Goal: Information Seeking & Learning: Check status

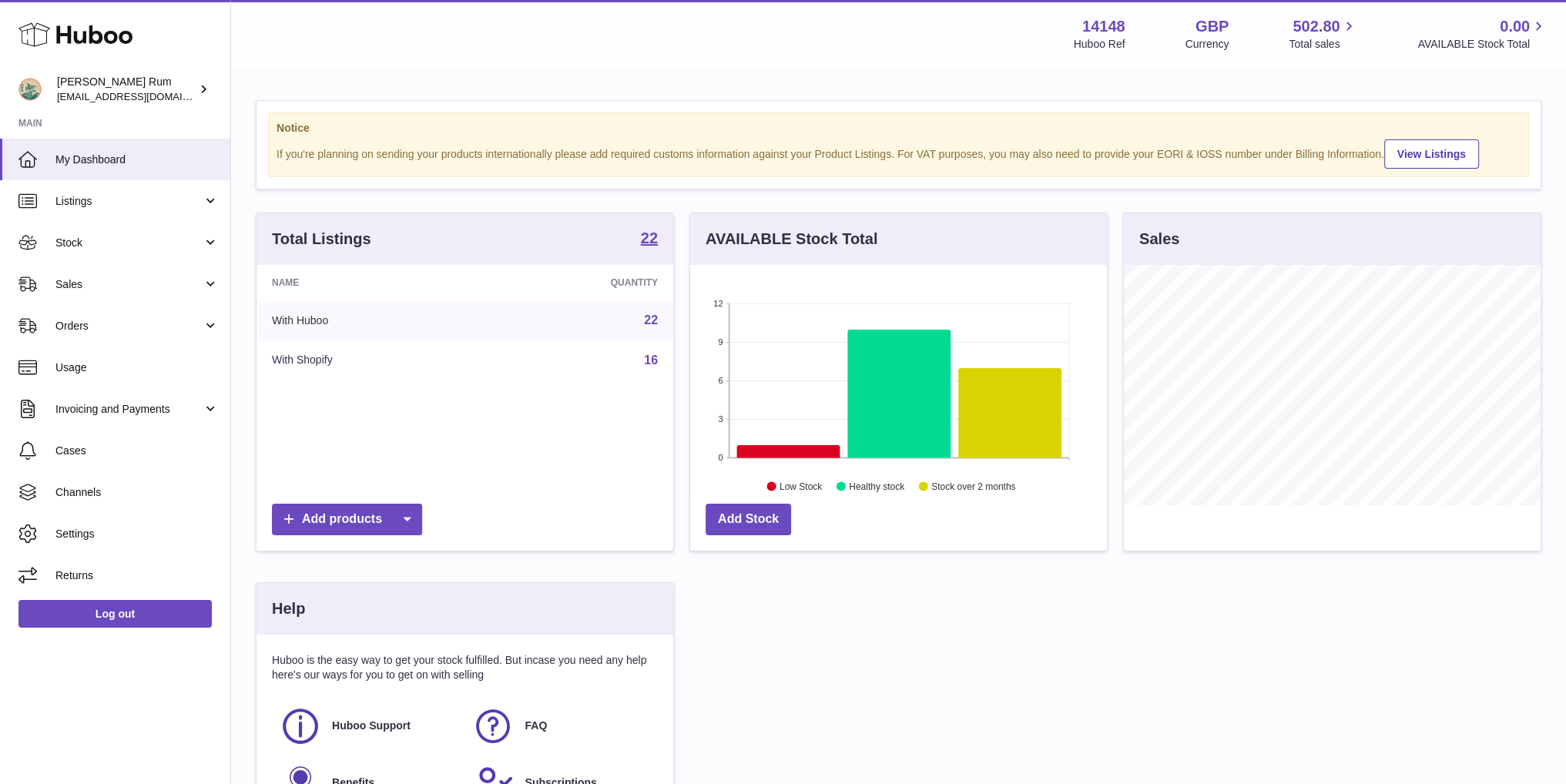
scroll to position [240, 421]
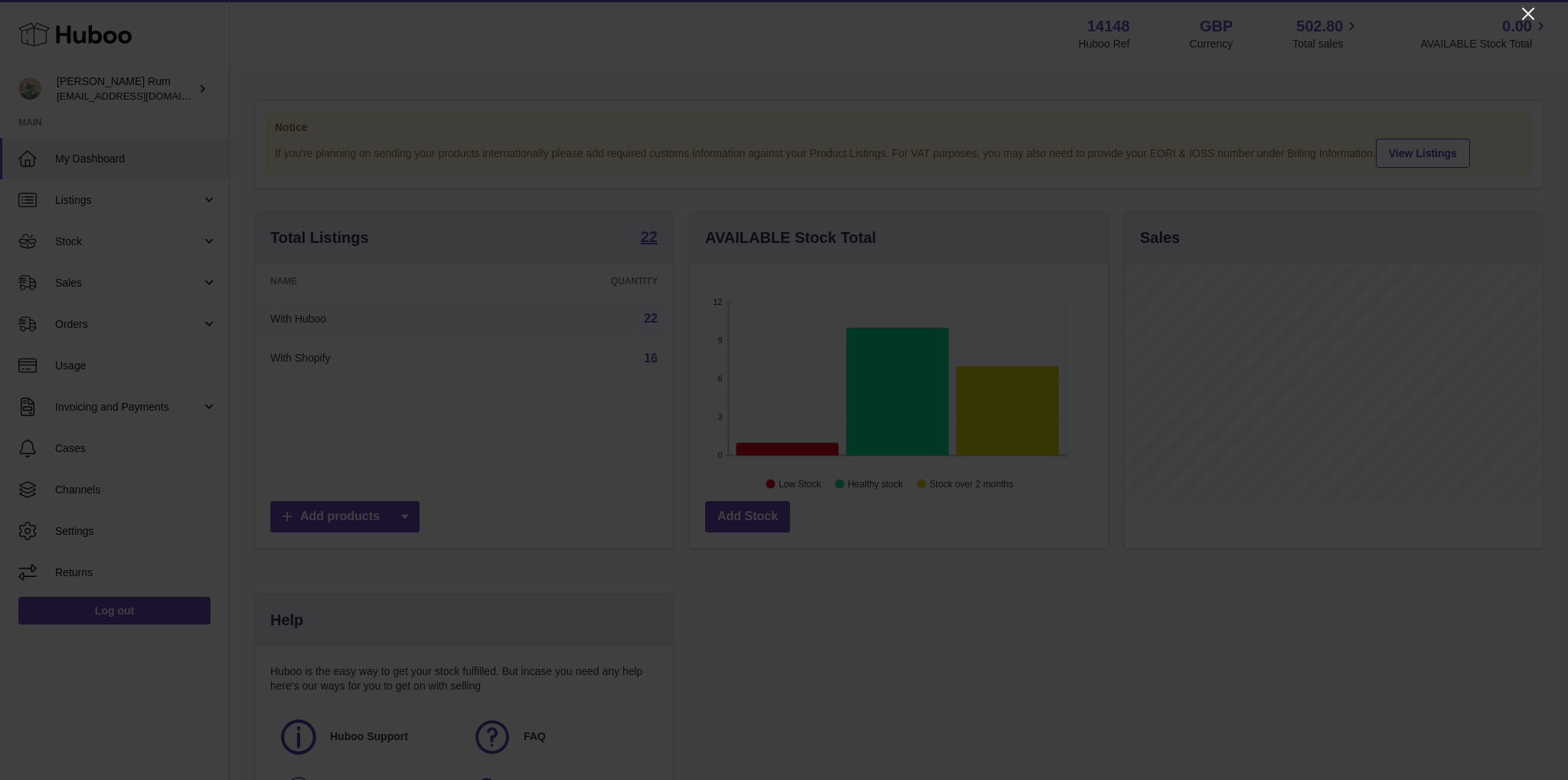
click at [1523, 20] on icon "Close" at bounding box center [1528, 14] width 19 height 19
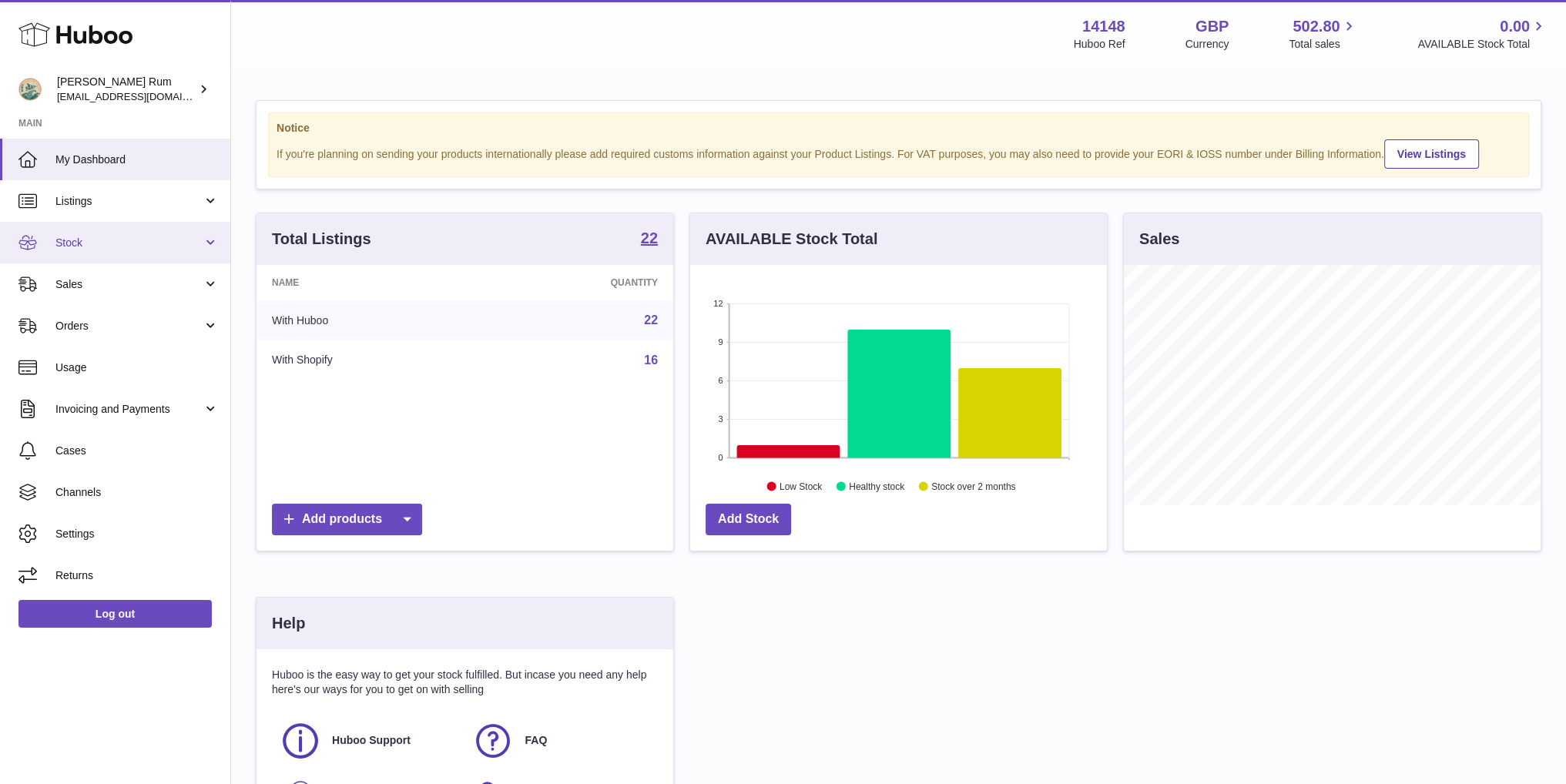
click at [108, 241] on span "Stock" at bounding box center [129, 242] width 147 height 15
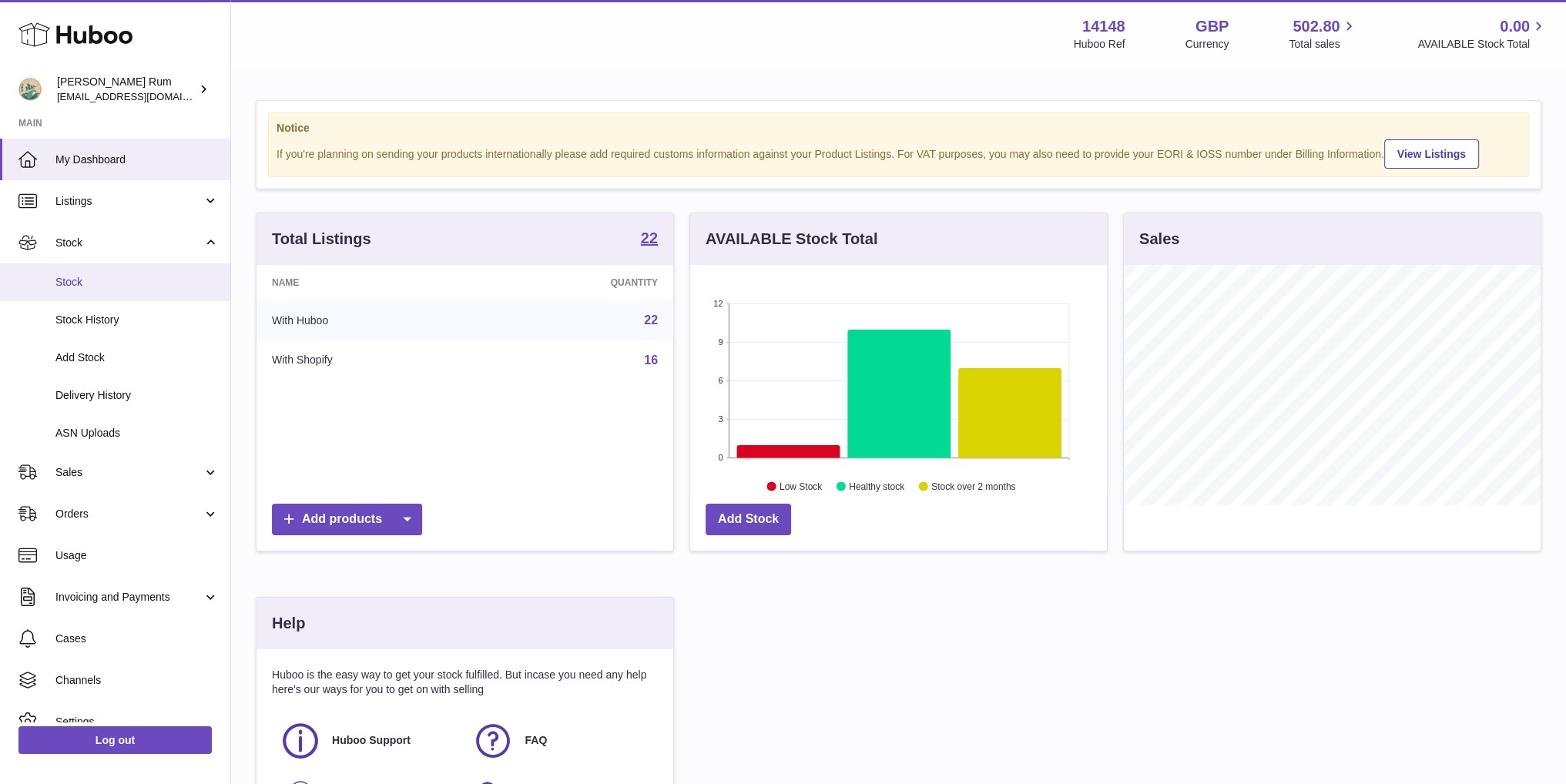
click at [111, 285] on span "Stock" at bounding box center [137, 282] width 163 height 15
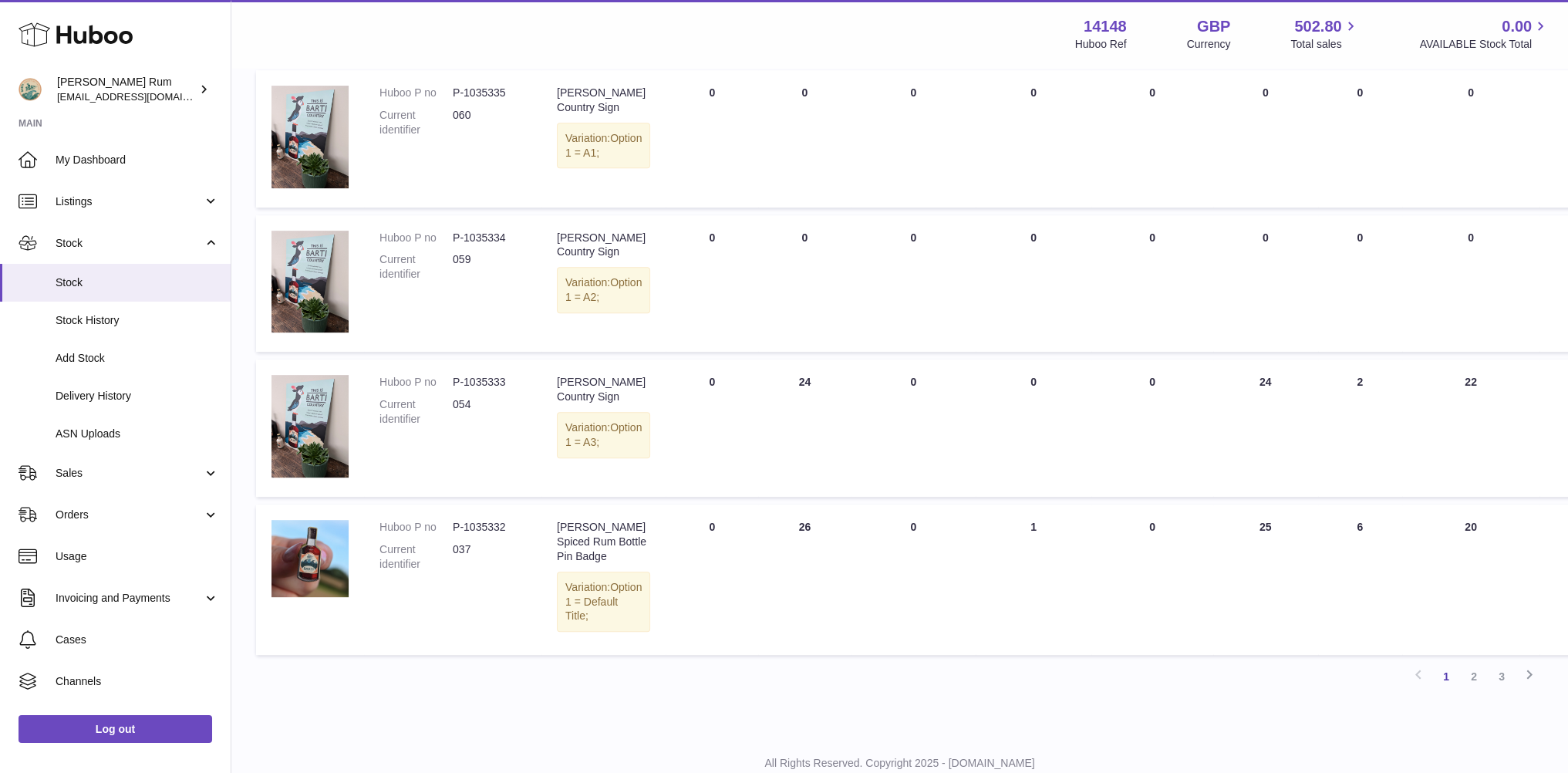
scroll to position [922, 0]
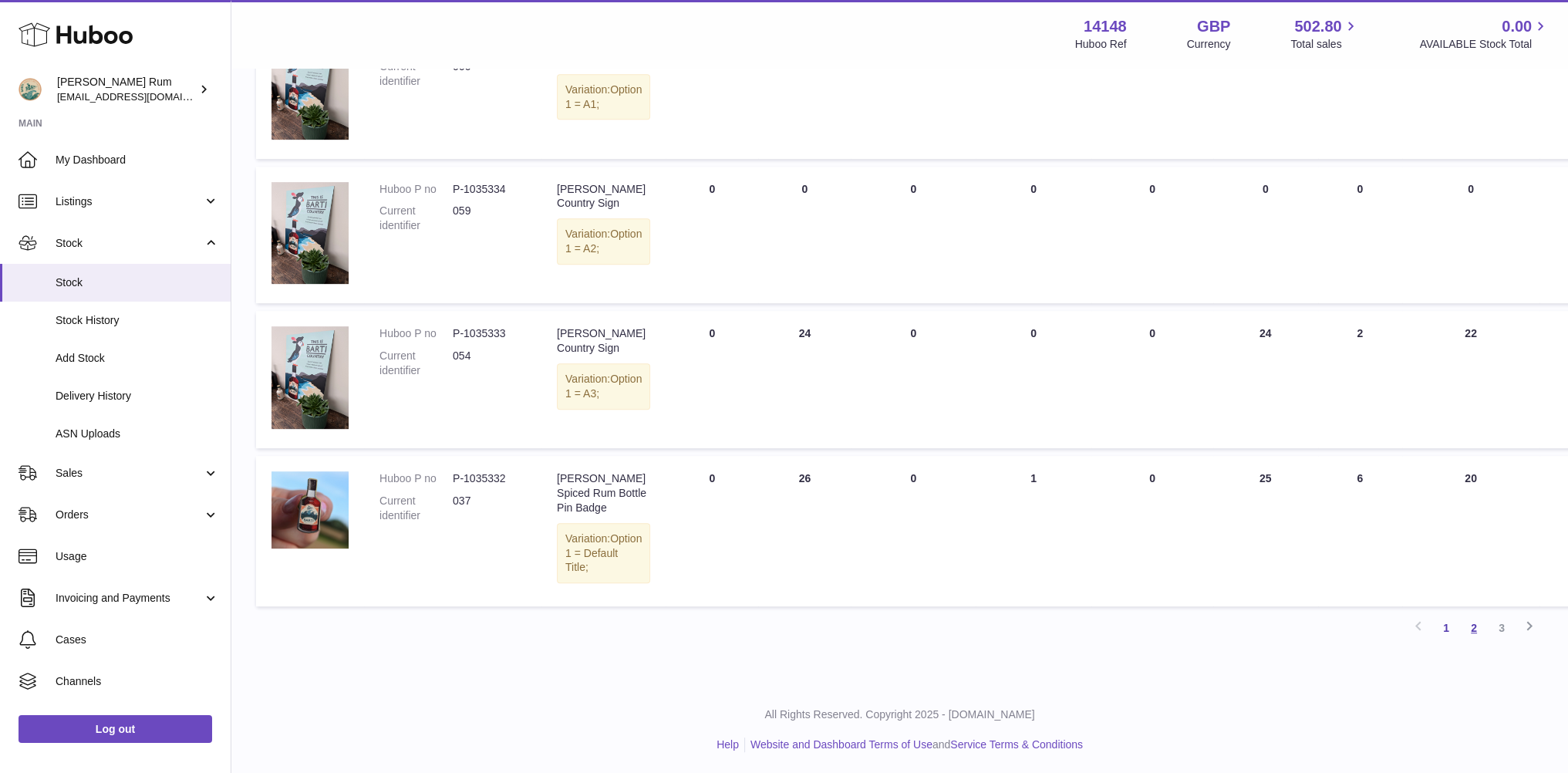
click at [1480, 625] on link "2" at bounding box center [1475, 629] width 28 height 28
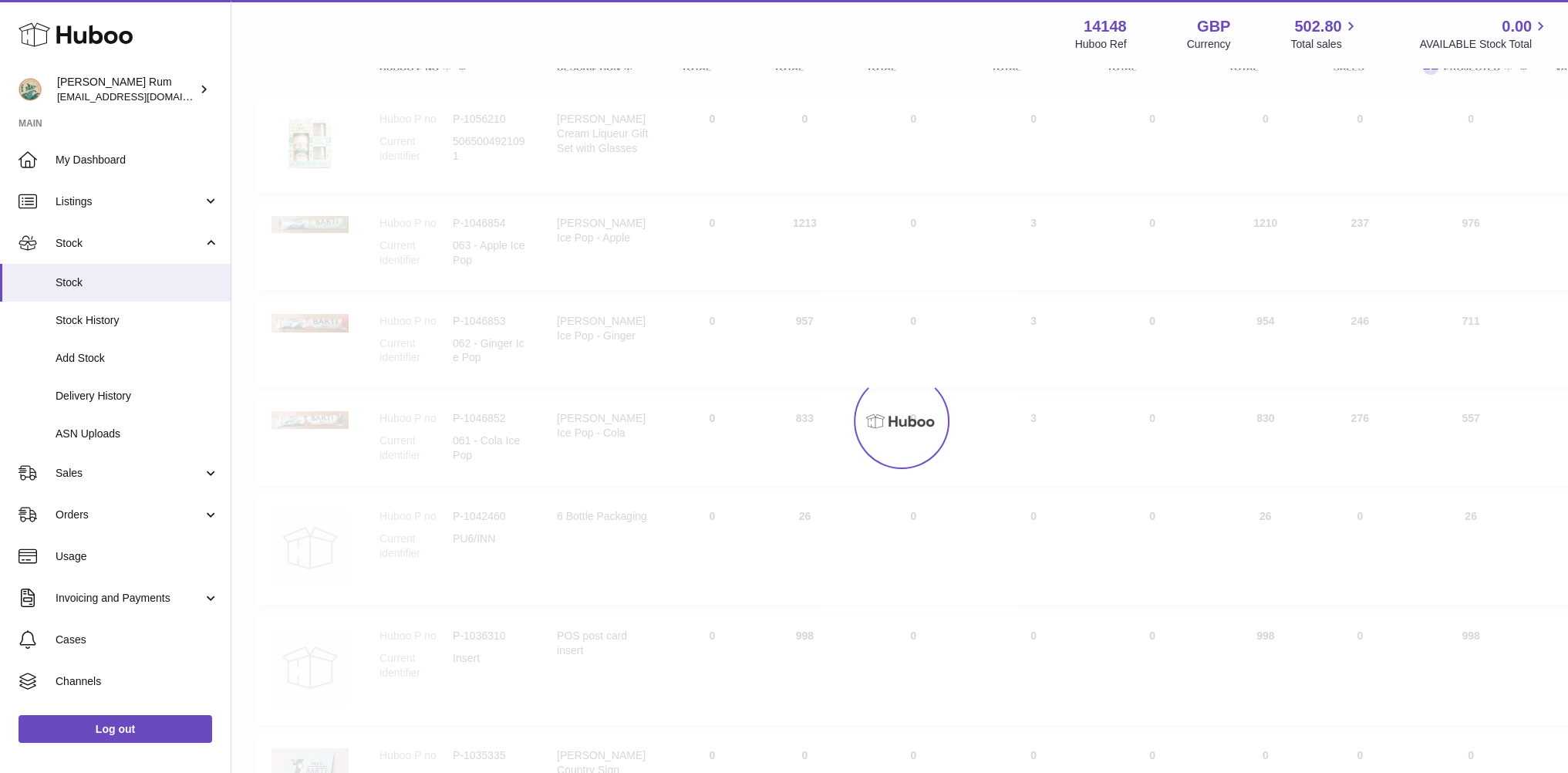
scroll to position [70, 0]
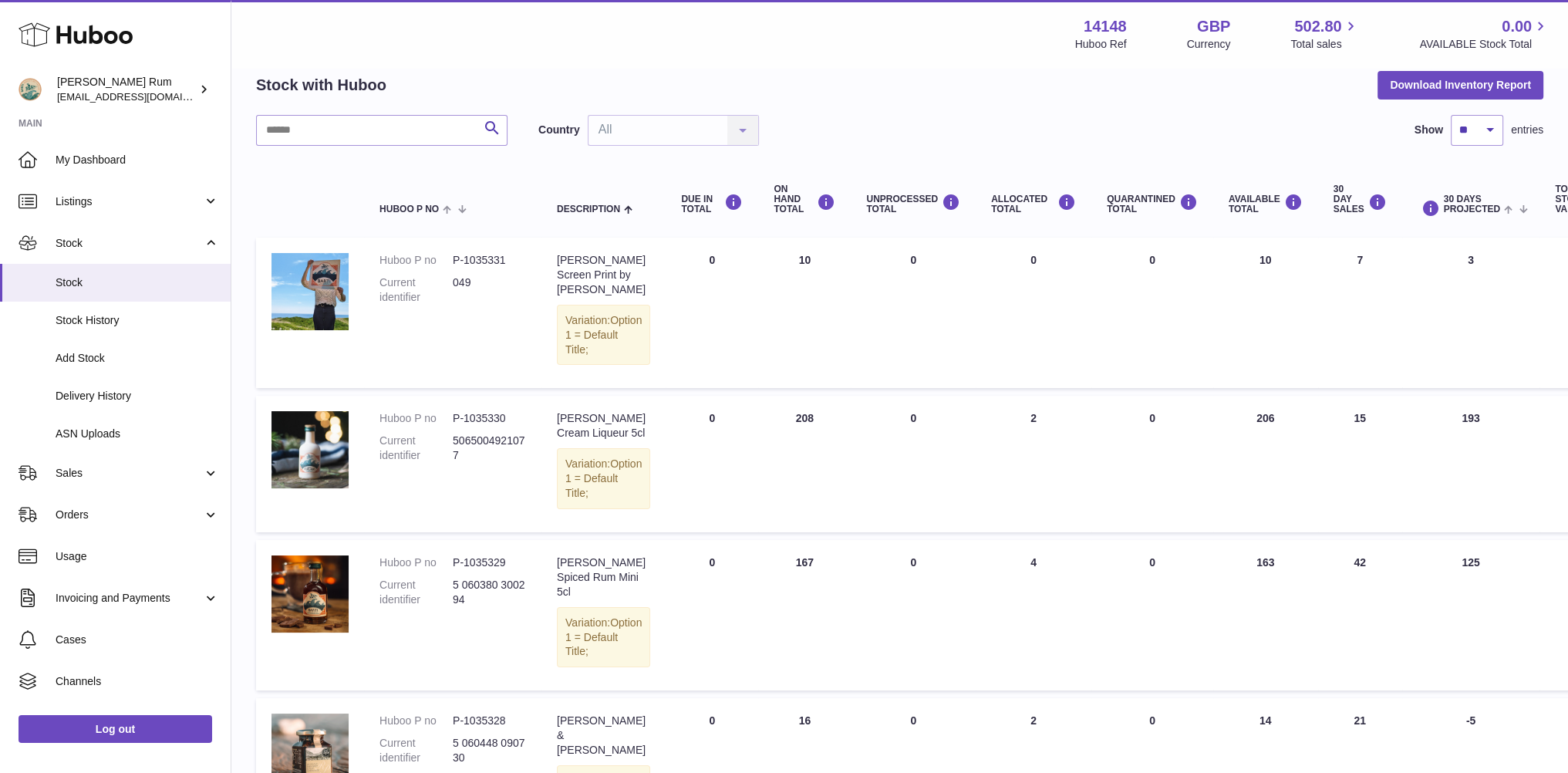
click at [925, 85] on div "Stock with Huboo Download Inventory Report" at bounding box center [900, 85] width 1288 height 28
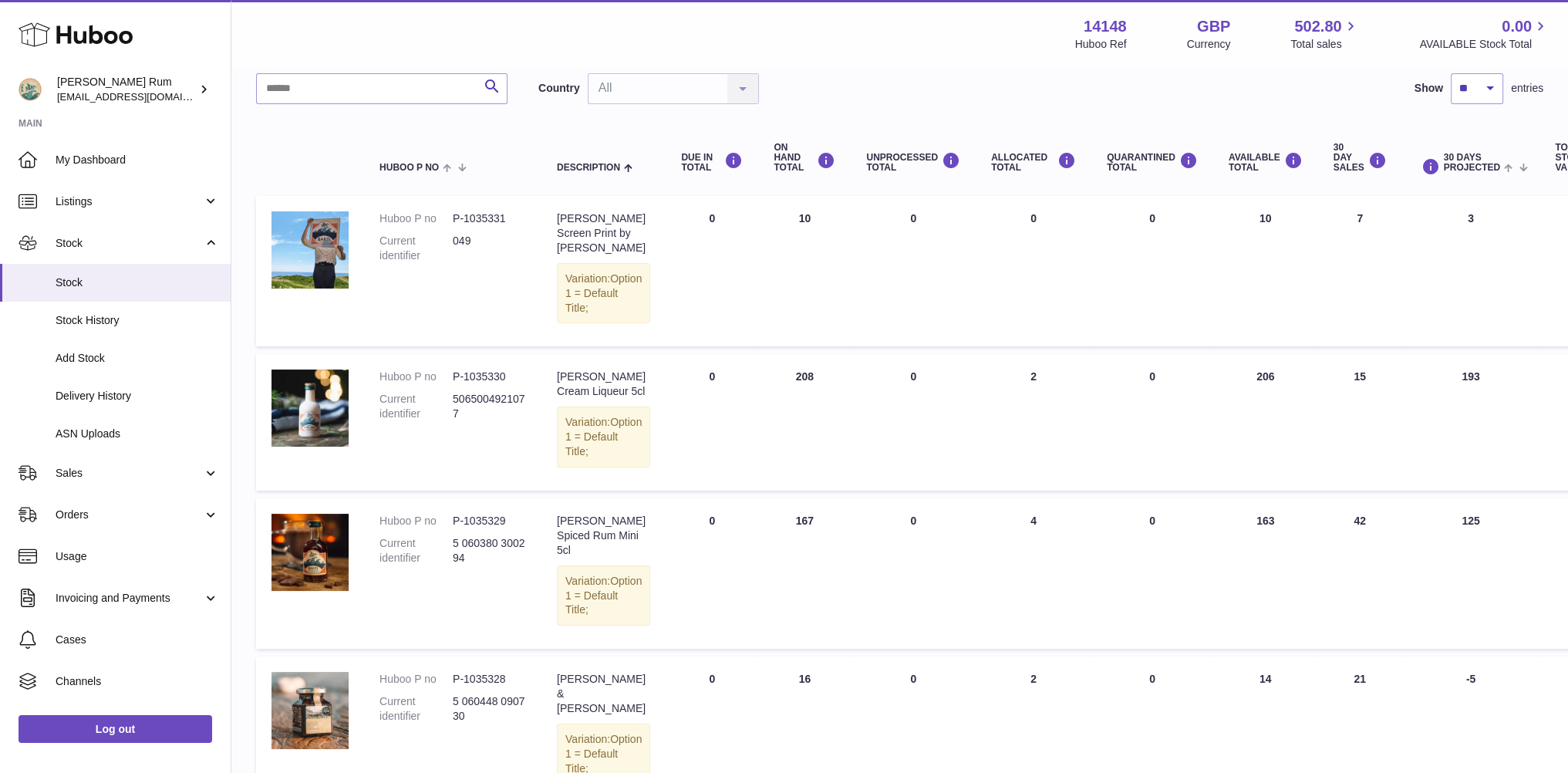
scroll to position [0, 0]
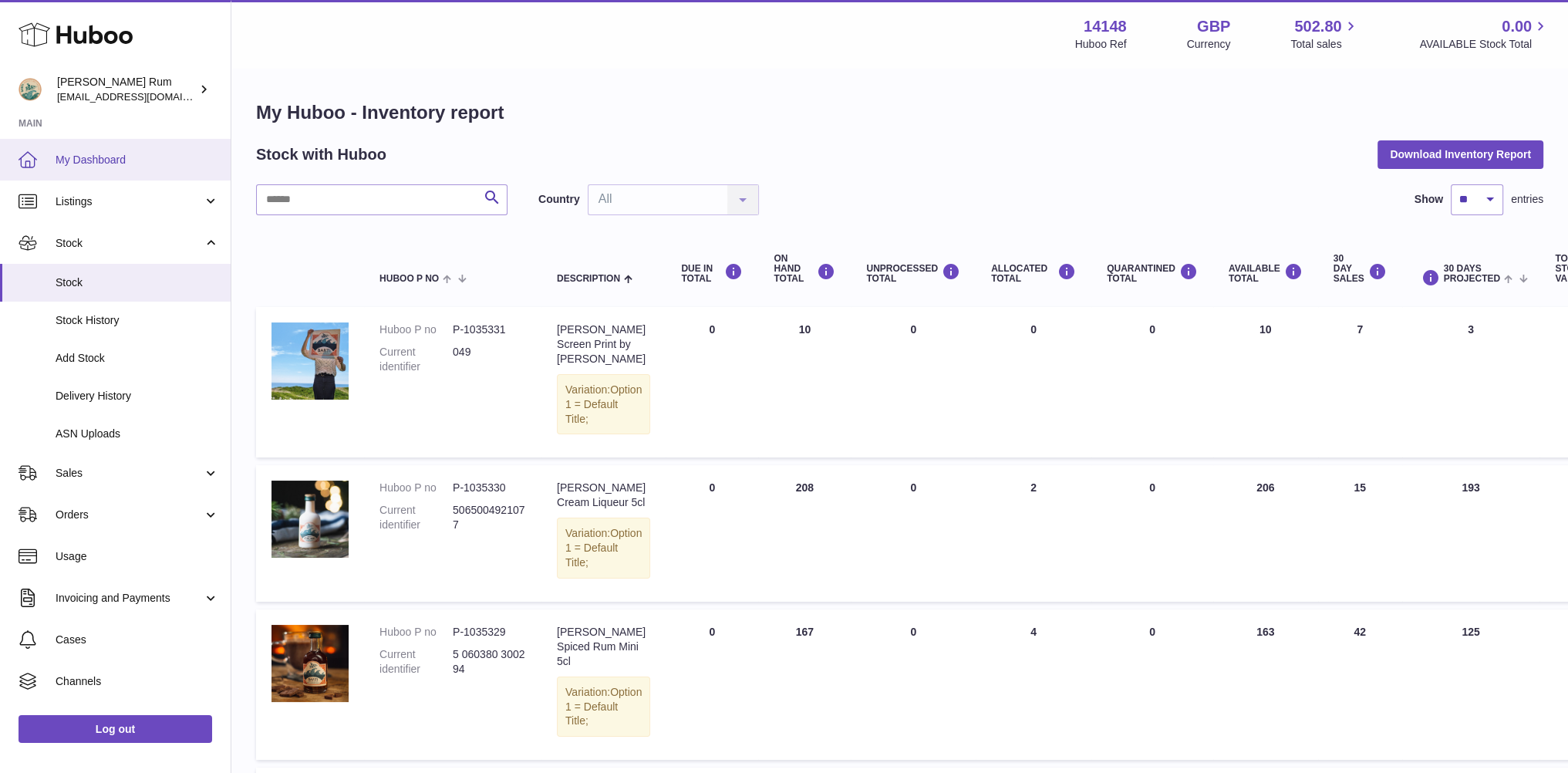
click at [69, 159] on span "My Dashboard" at bounding box center [137, 160] width 163 height 15
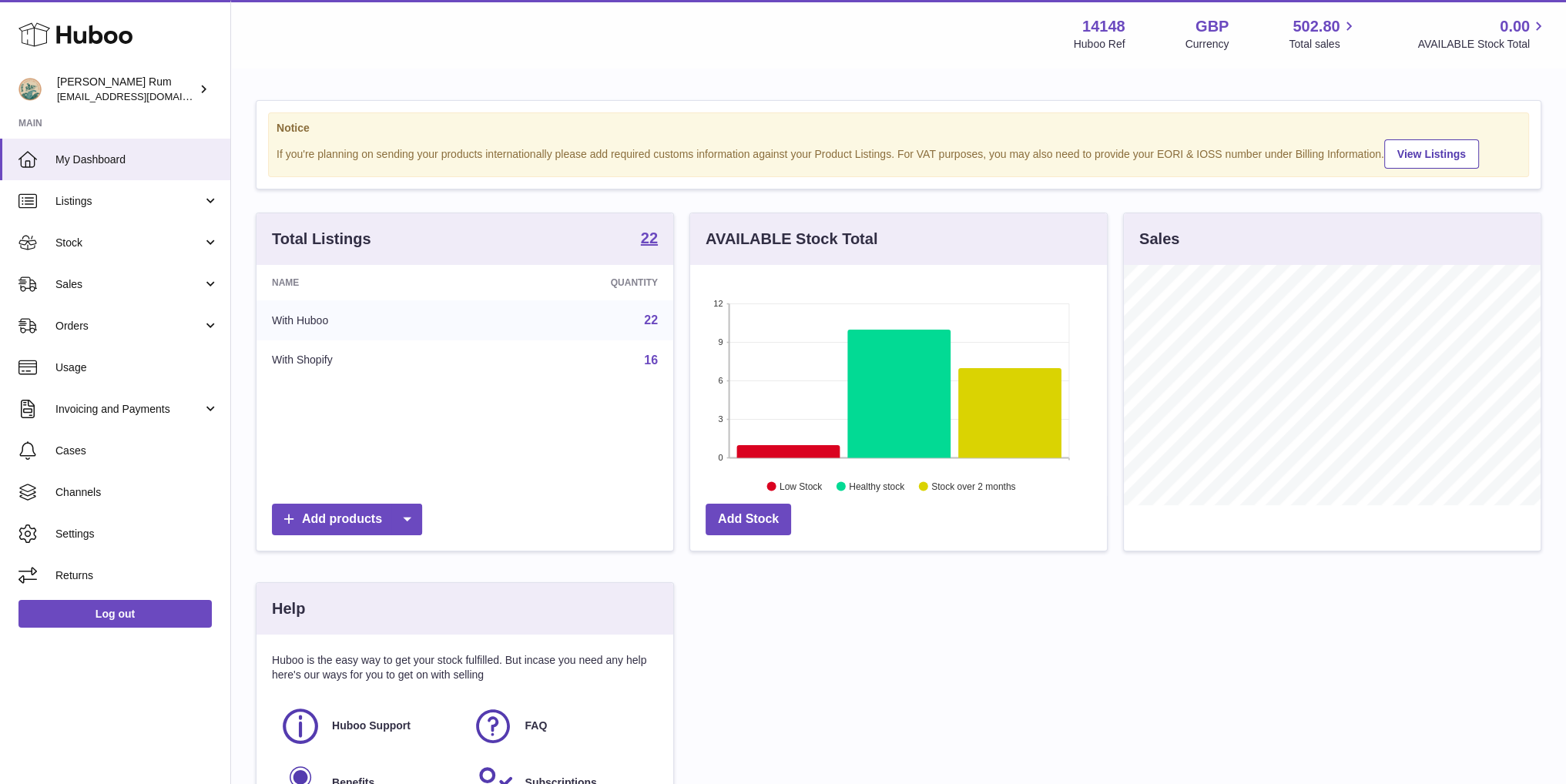
scroll to position [240, 416]
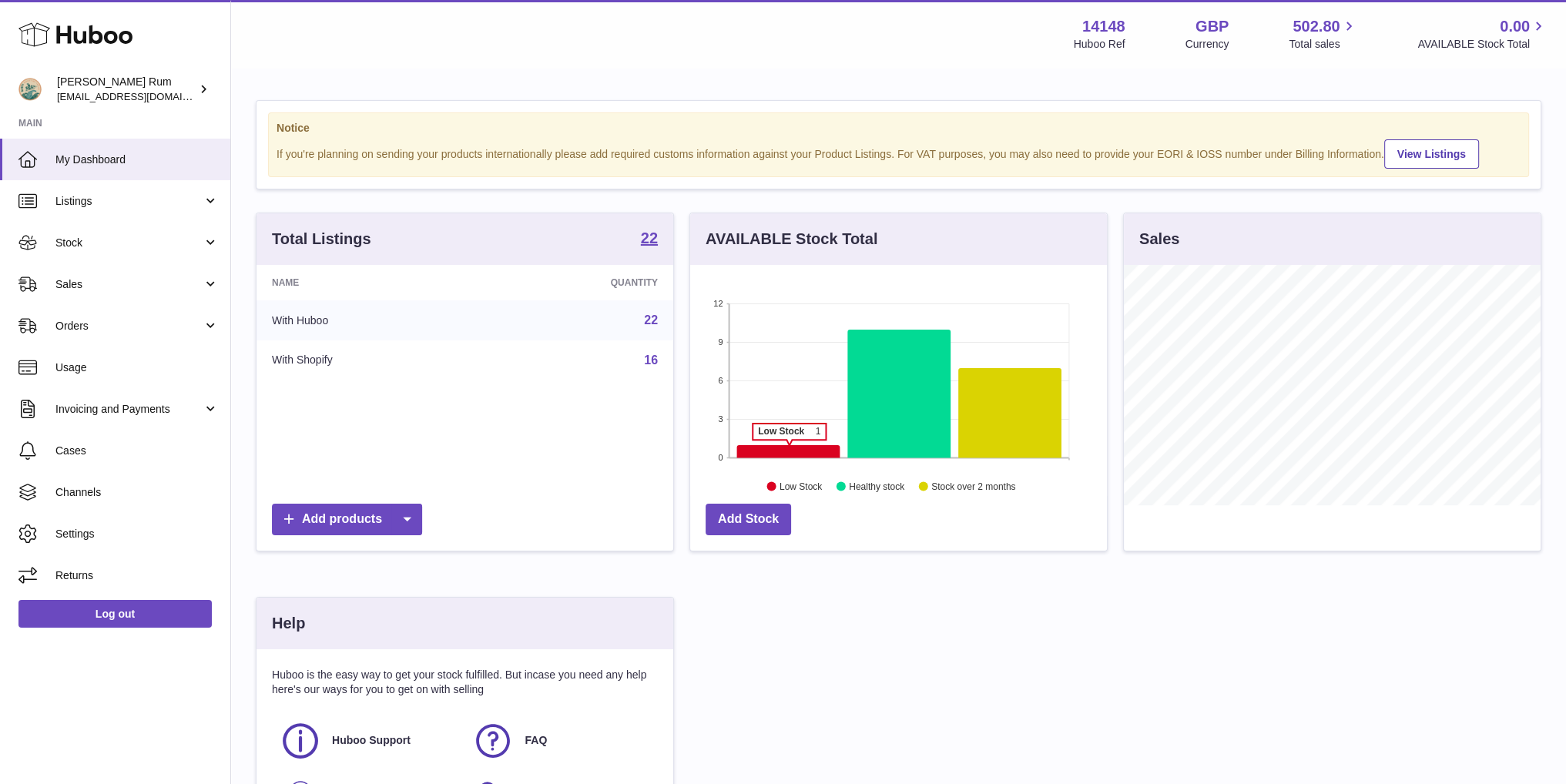
click at [789, 447] on icon at bounding box center [788, 451] width 103 height 13
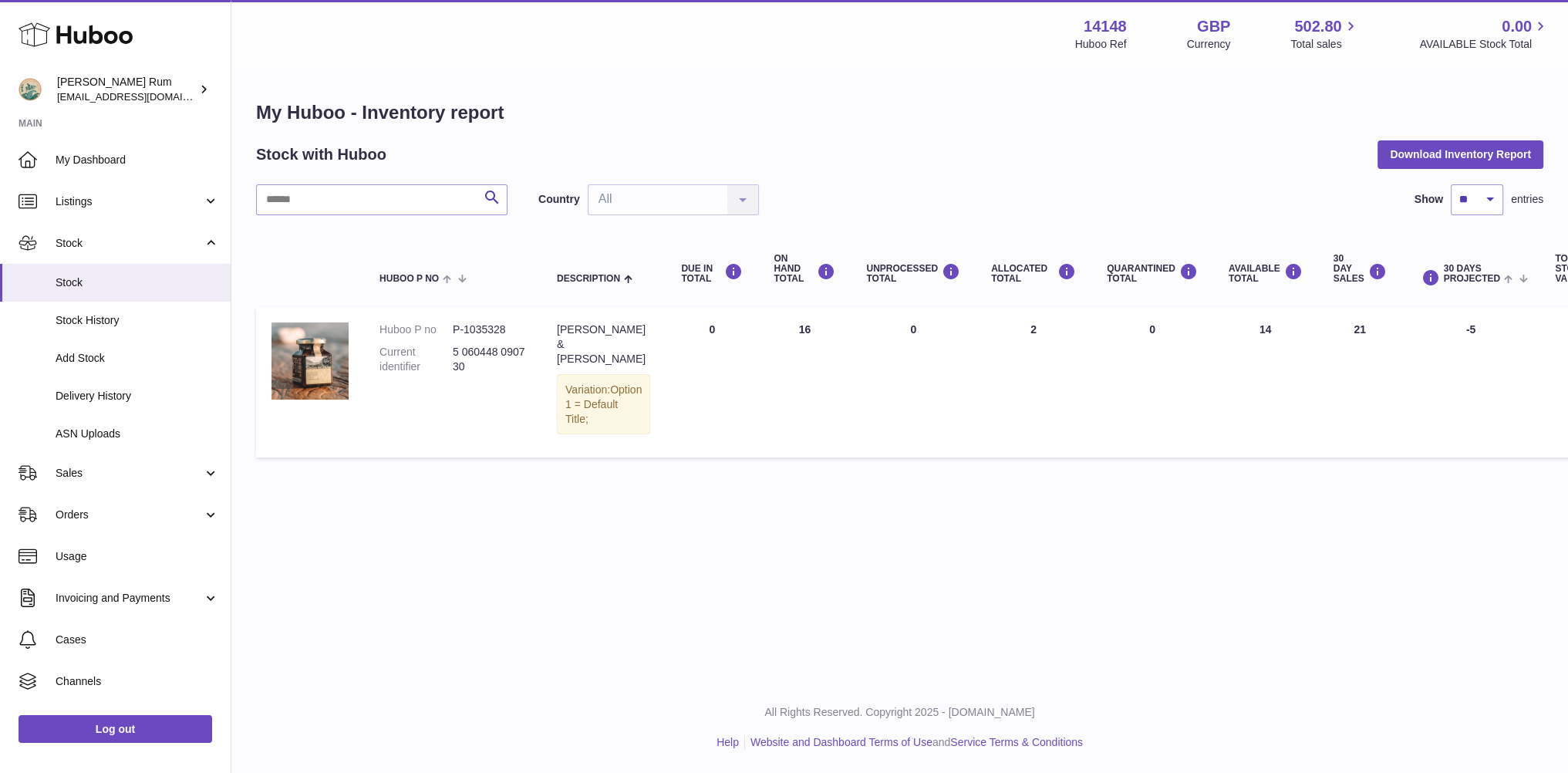
click at [759, 510] on div "Menu Huboo 14148 Huboo Ref GBP Currency 502.80 Total sales 0.00 AVAILABLE Stock…" at bounding box center [900, 341] width 1337 height 682
click at [725, 597] on div "Menu Huboo 14148 Huboo Ref GBP Currency 502.80 Total sales 0.00 AVAILABLE Stock…" at bounding box center [900, 341] width 1337 height 682
click at [94, 159] on span "My Dashboard" at bounding box center [137, 160] width 163 height 15
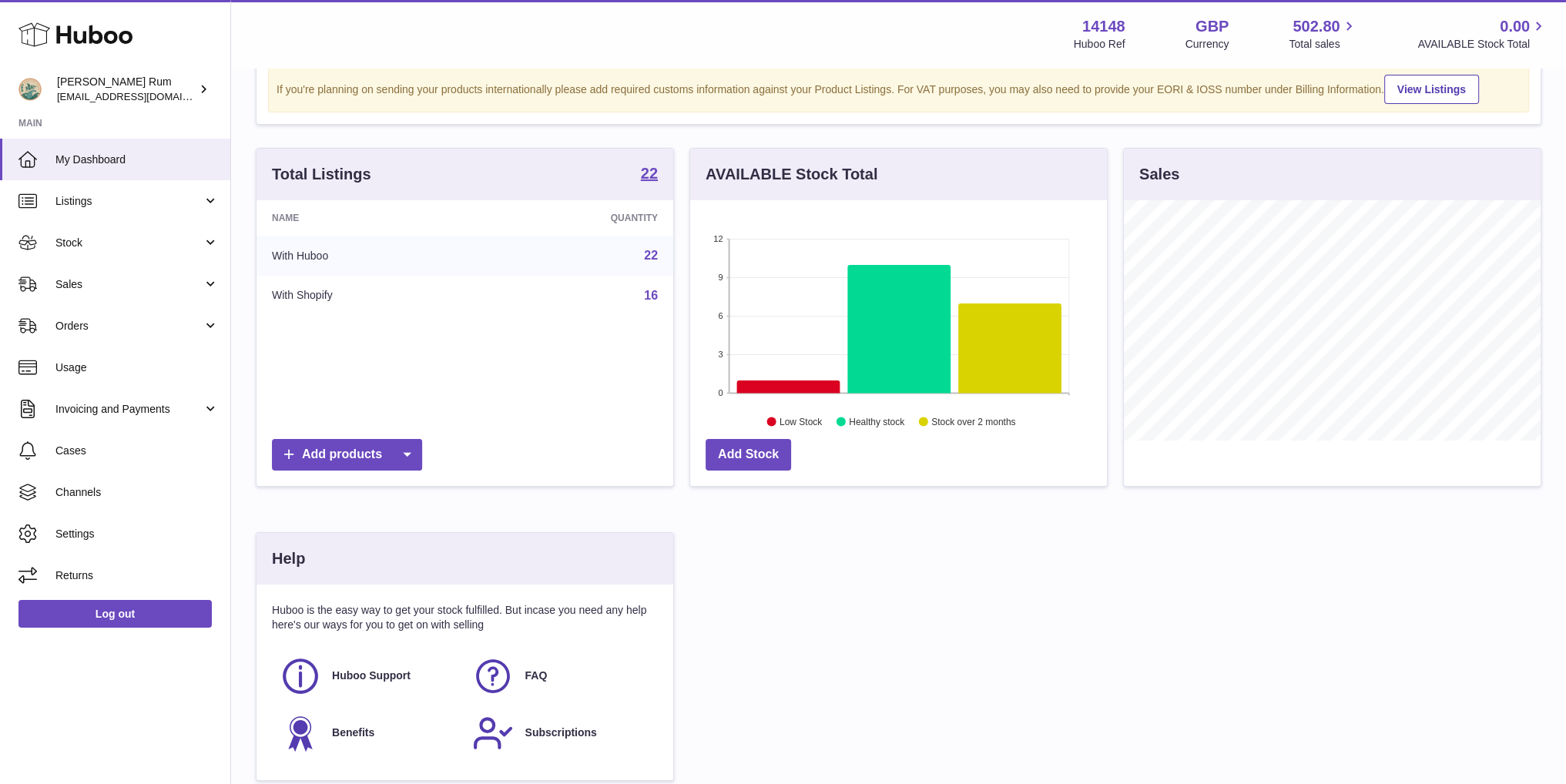
scroll to position [154, 0]
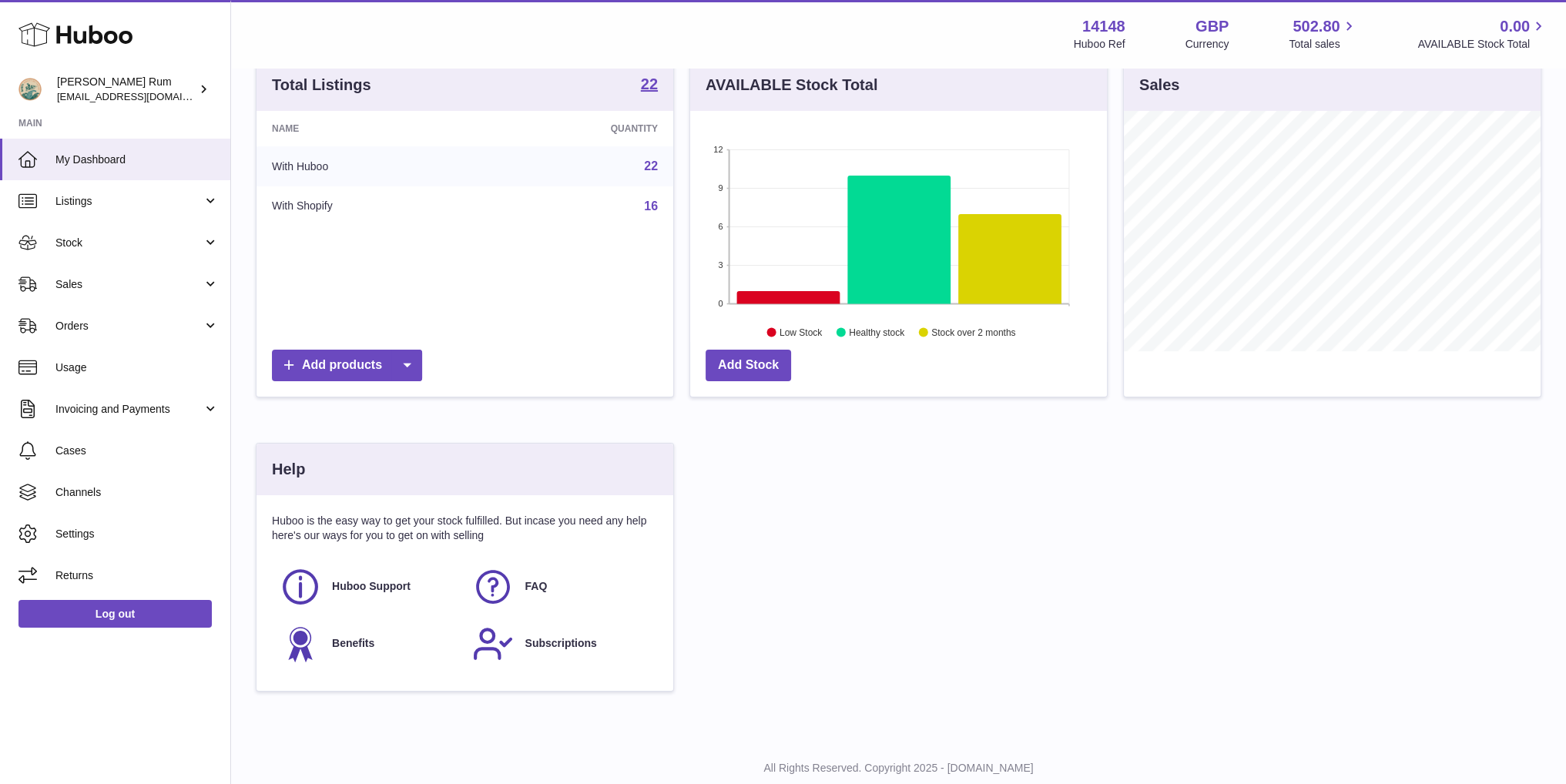
click at [1127, 506] on div "Total Listings 22 Name Quantity With Huboo 22 With Shopify 16 Add products AVAI…" at bounding box center [899, 382] width 1302 height 648
click at [832, 296] on icon at bounding box center [788, 297] width 103 height 13
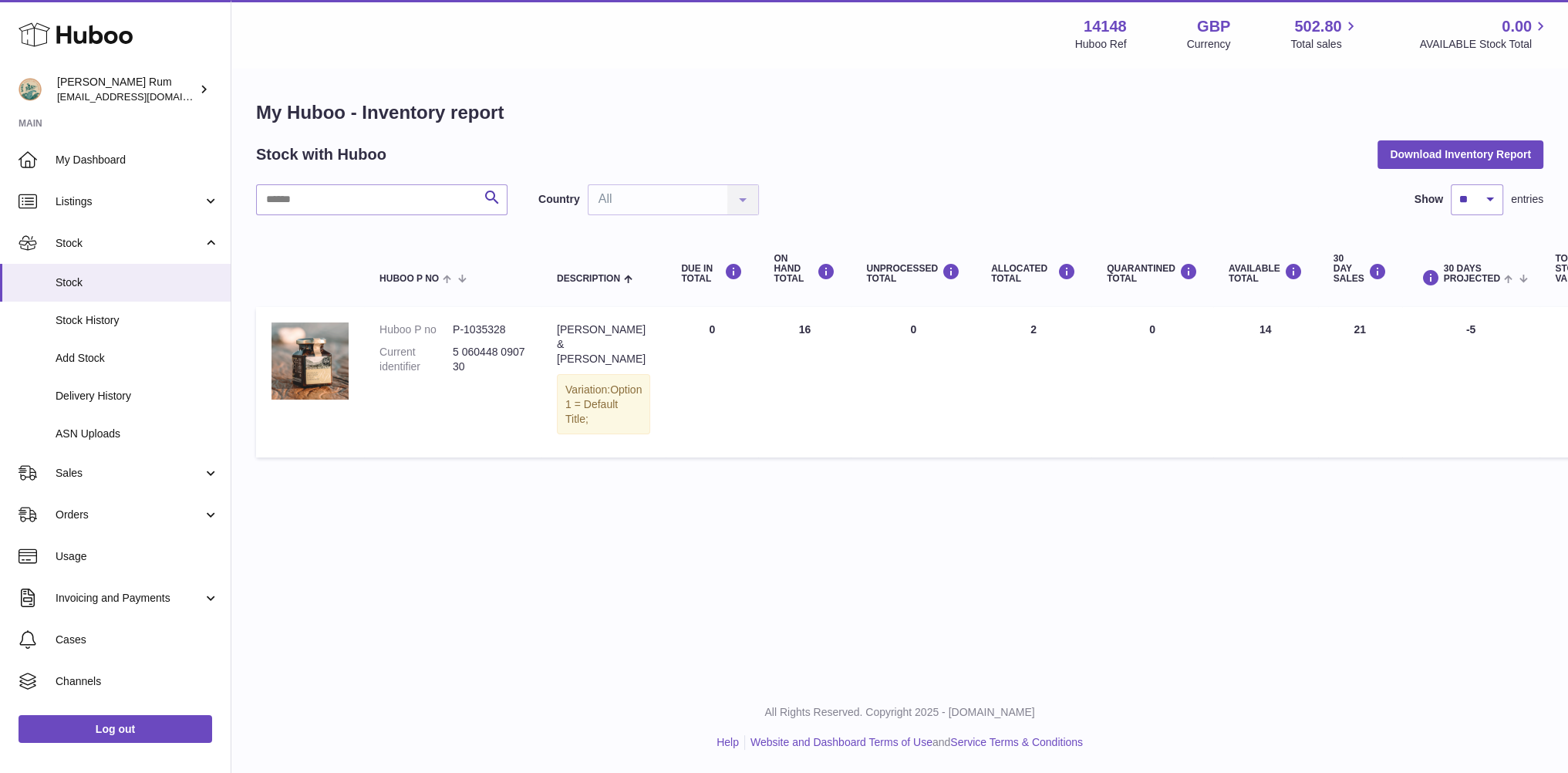
click at [833, 594] on div "Menu Huboo 14148 Huboo Ref GBP Currency 502.80 Total sales 0.00 AVAILABLE Stock…" at bounding box center [900, 341] width 1337 height 682
click at [94, 146] on link "My Dashboard" at bounding box center [115, 160] width 231 height 42
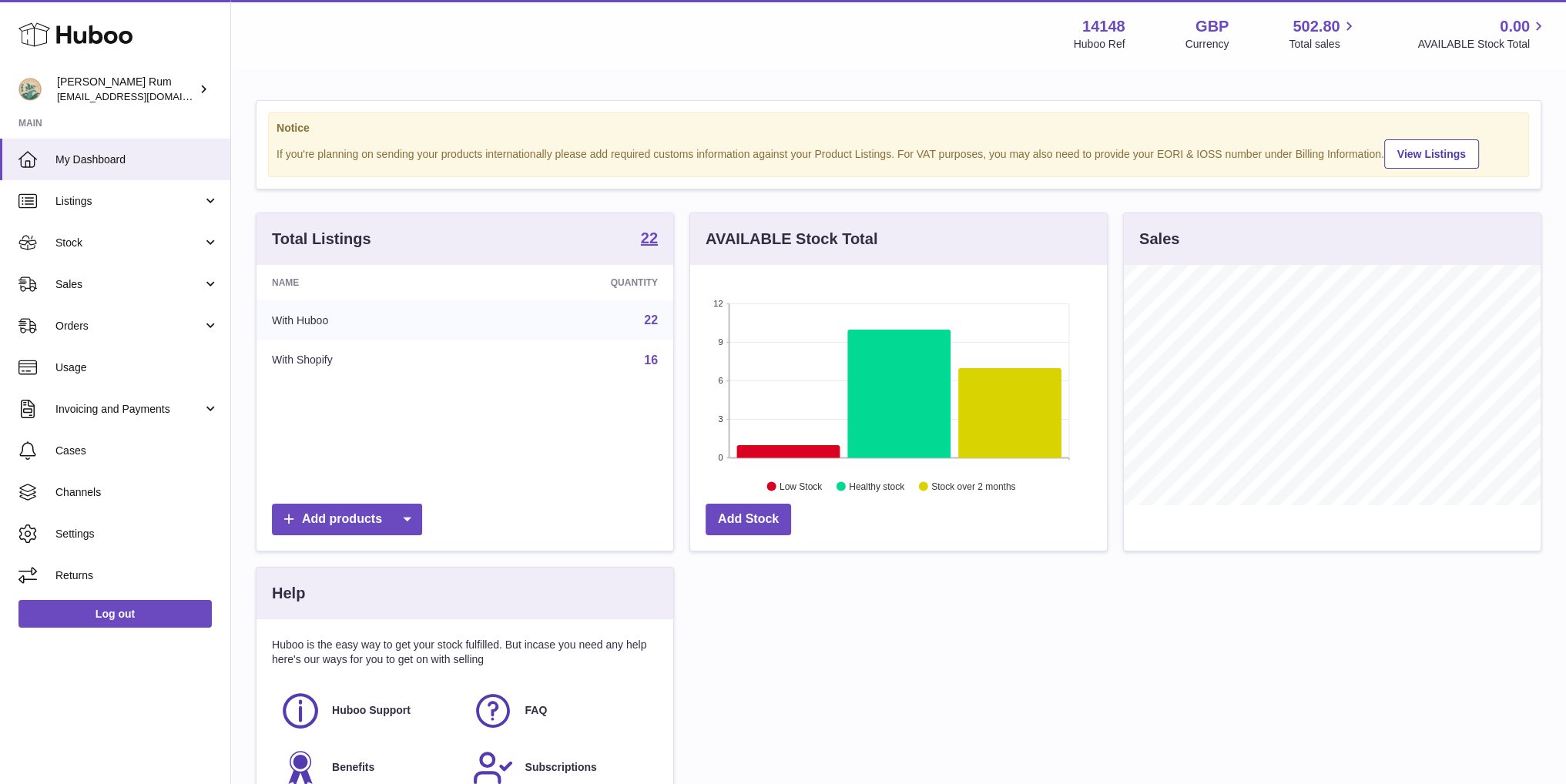
scroll to position [240, 416]
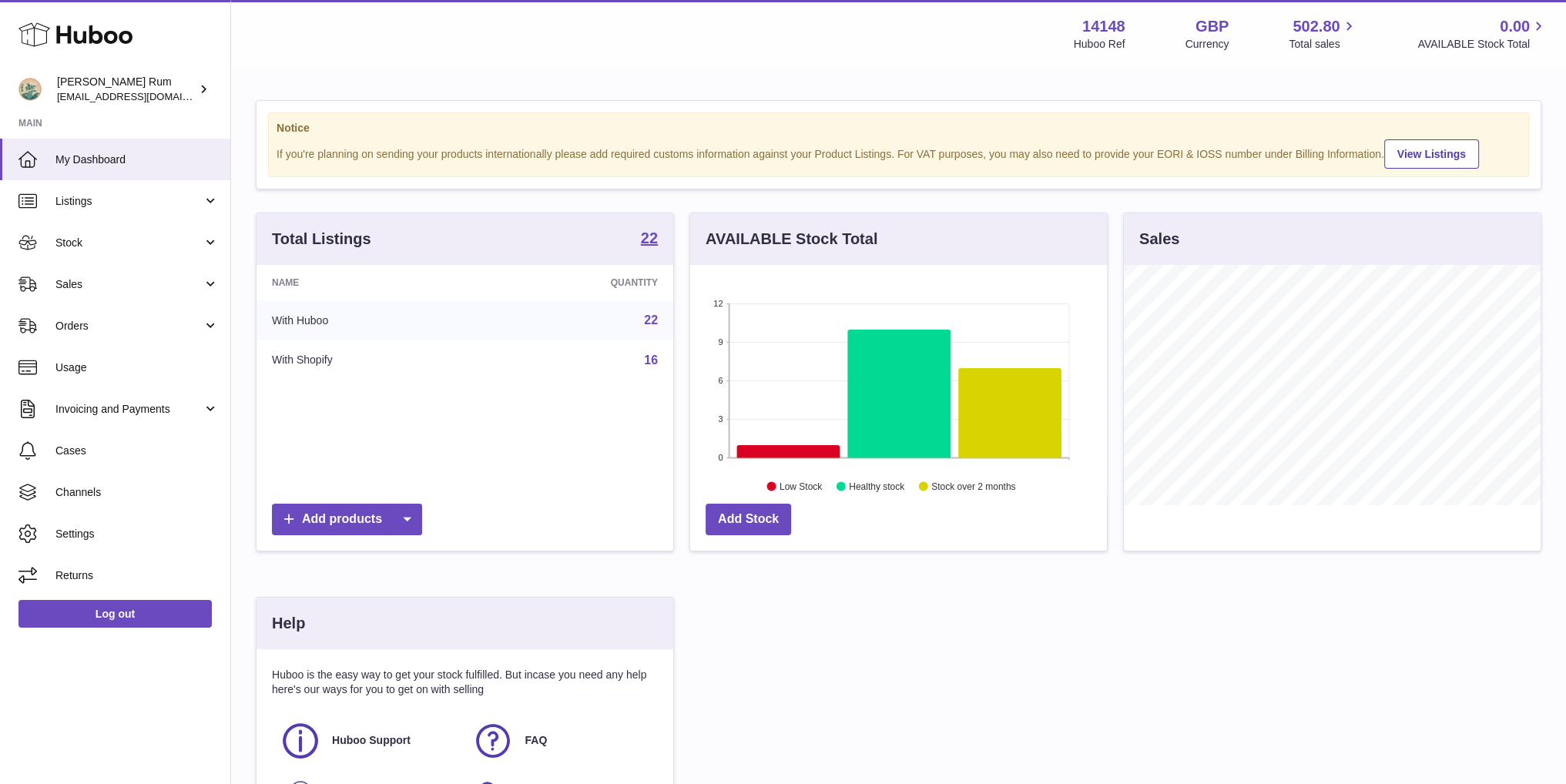
click at [987, 679] on div "Total Listings 22 Name Quantity With Huboo 22 With Shopify 16 Add products AVAI…" at bounding box center [899, 536] width 1302 height 648
drag, startPoint x: 1088, startPoint y: 620, endPoint x: 1141, endPoint y: 627, distance: 53.5
click at [1090, 620] on div "Total Listings 22 Name Quantity With Huboo 22 With Shopify 16 Add products AVAI…" at bounding box center [899, 536] width 1302 height 648
click at [1143, 628] on div "Total Listings 22 Name Quantity With Huboo 22 With Shopify 16 Add products AVAI…" at bounding box center [899, 536] width 1302 height 648
click at [1261, 600] on div "Total Listings 22 Name Quantity With Huboo 22 With Shopify 16 Add products AVAI…" at bounding box center [899, 536] width 1302 height 648
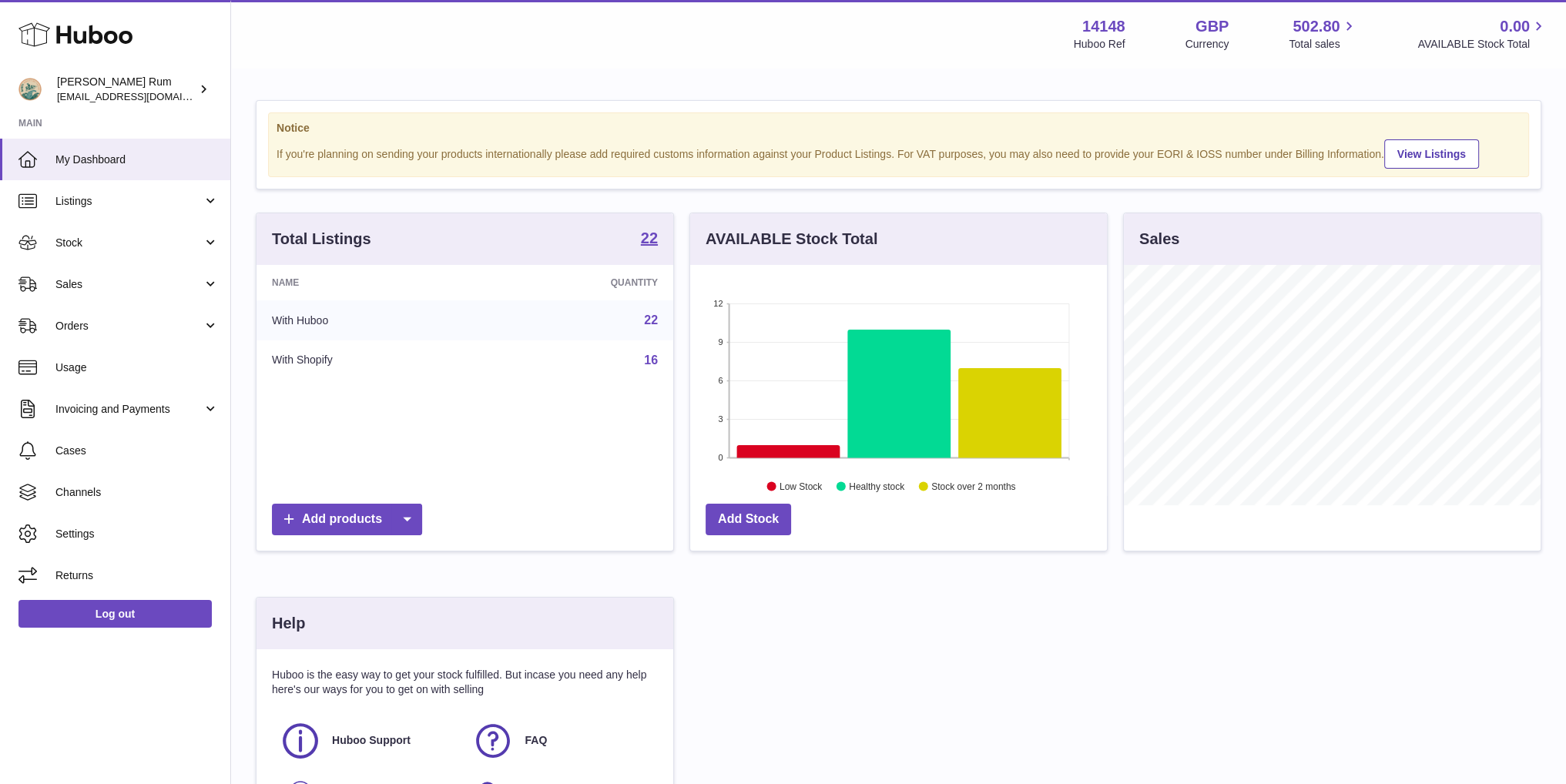
click at [1260, 596] on div "Total Listings 22 Name Quantity With Huboo 22 With Shopify 16 Add products AVAI…" at bounding box center [899, 536] width 1302 height 648
click at [1081, 641] on div "Total Listings 22 Name Quantity With Huboo 22 With Shopify 16 Add products AVAI…" at bounding box center [899, 536] width 1302 height 648
click at [1091, 660] on div "Total Listings 22 Name Quantity With Huboo 22 With Shopify 16 Add products AVAI…" at bounding box center [899, 536] width 1302 height 648
